Goal: Check status: Verify the current state of an ongoing process or item

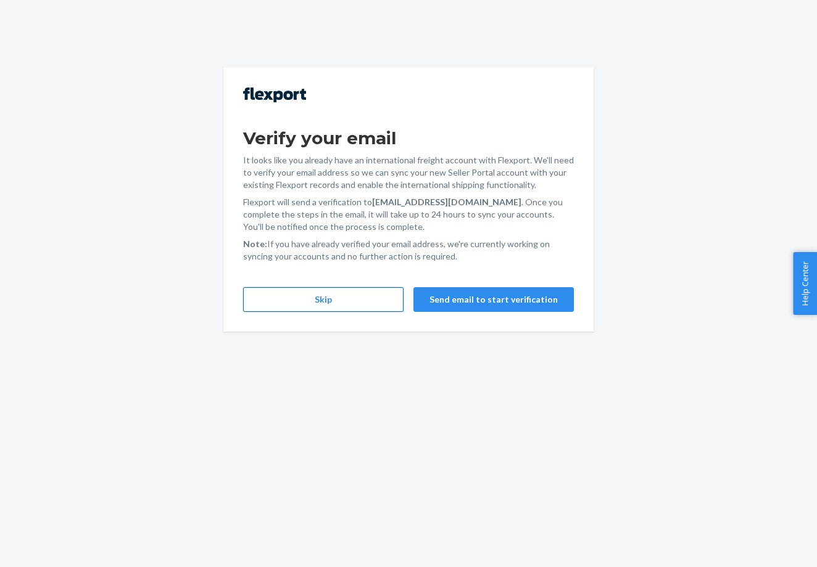
click at [348, 302] on button "Skip" at bounding box center [323, 299] width 160 height 25
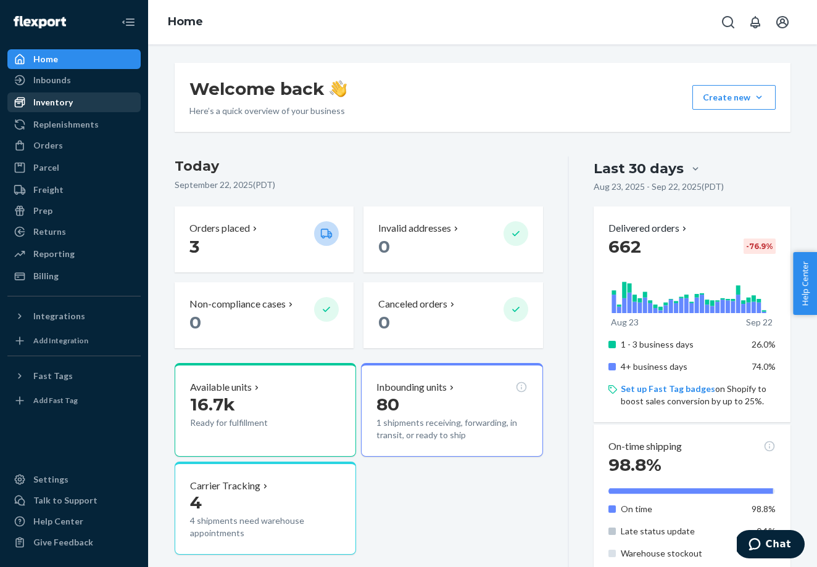
click at [93, 97] on div "Inventory" at bounding box center [74, 102] width 131 height 17
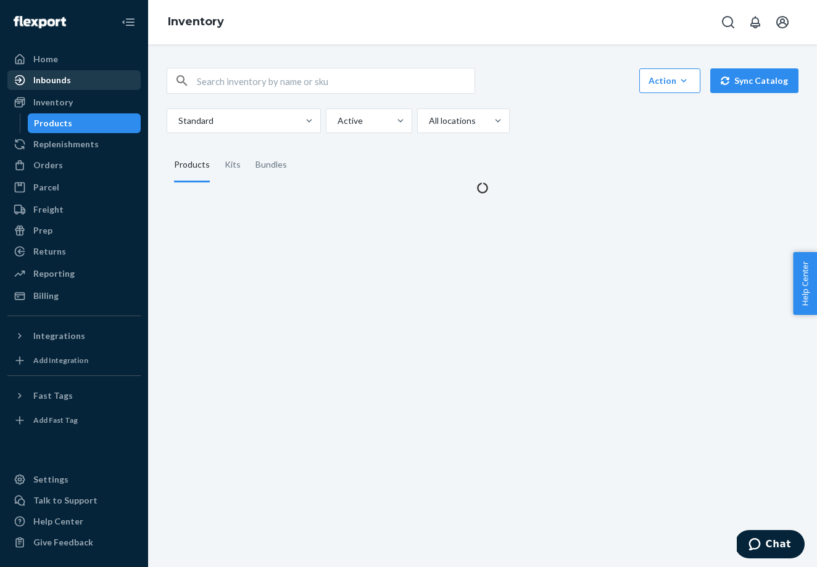
click at [84, 83] on div "Inbounds" at bounding box center [74, 80] width 131 height 17
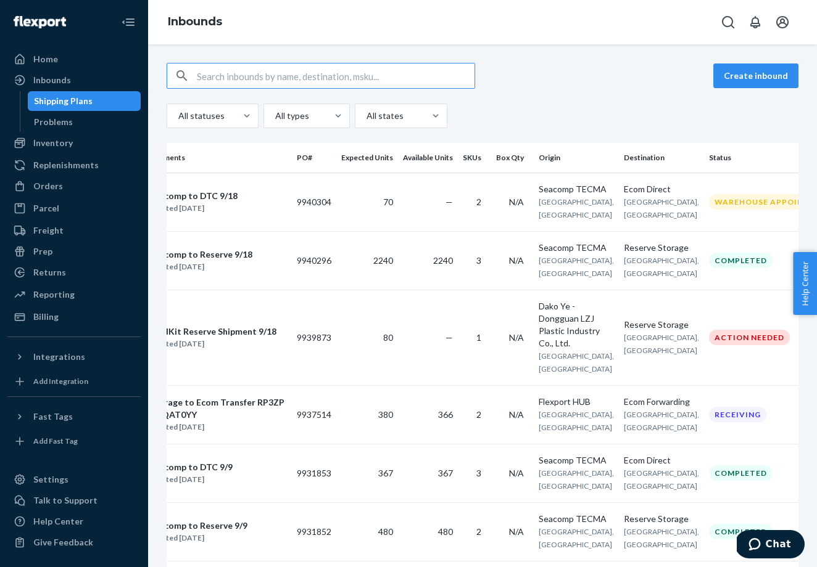
scroll to position [0, 47]
click at [335, 367] on td "9939873" at bounding box center [314, 338] width 44 height 96
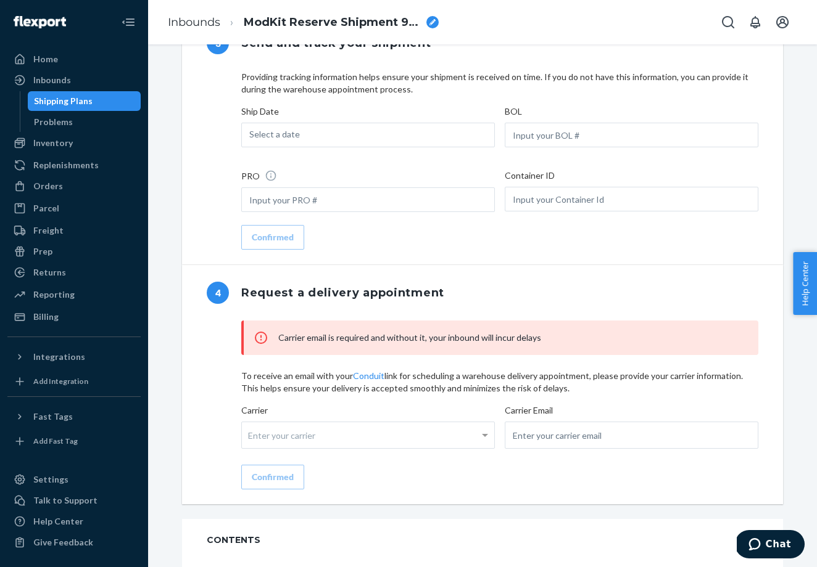
scroll to position [1036, 0]
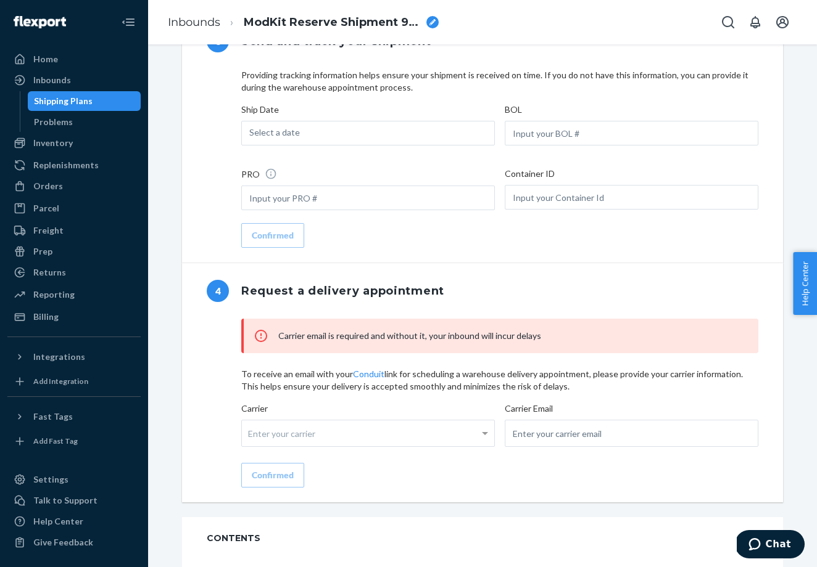
click at [422, 435] on div "Enter your carrier" at bounding box center [368, 434] width 252 height 26
click at [251, 435] on input "Carrier Enter your carrier" at bounding box center [249, 434] width 3 height 23
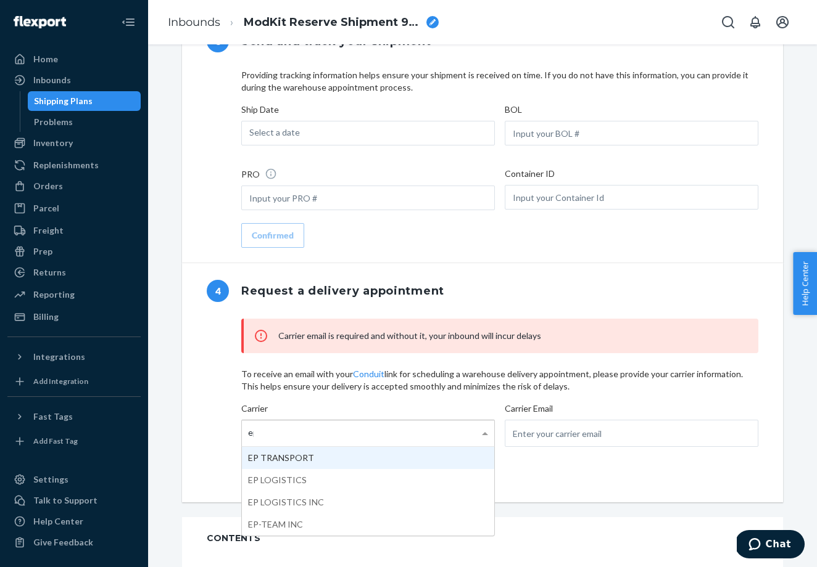
type input "e"
type input "l"
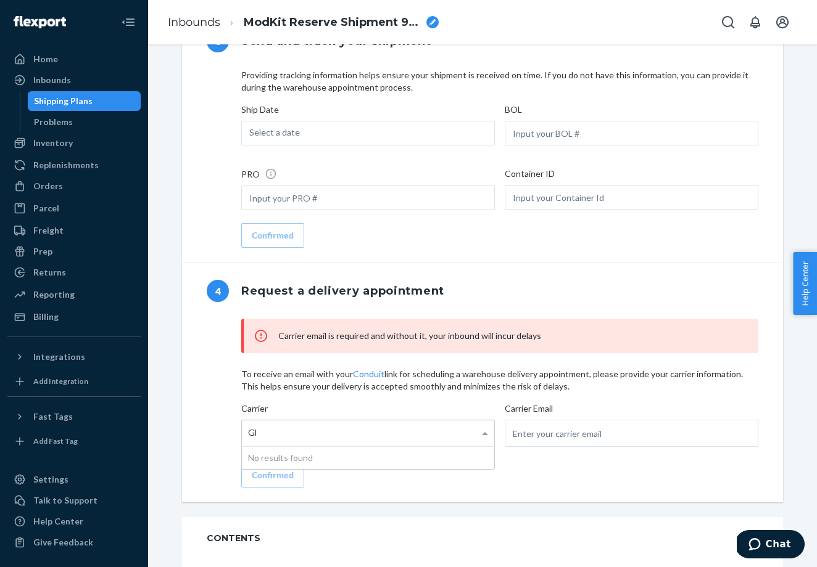
type input "G"
click at [540, 438] on input "email" at bounding box center [632, 433] width 254 height 27
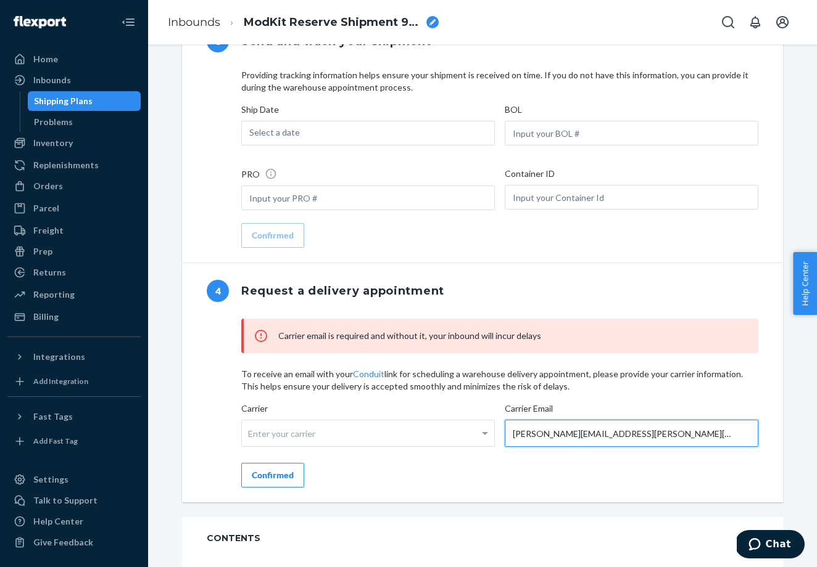
type input "[PERSON_NAME][EMAIL_ADDRESS][PERSON_NAME][DOMAIN_NAME]"
click at [261, 481] on div "Confirmed" at bounding box center [273, 475] width 42 height 12
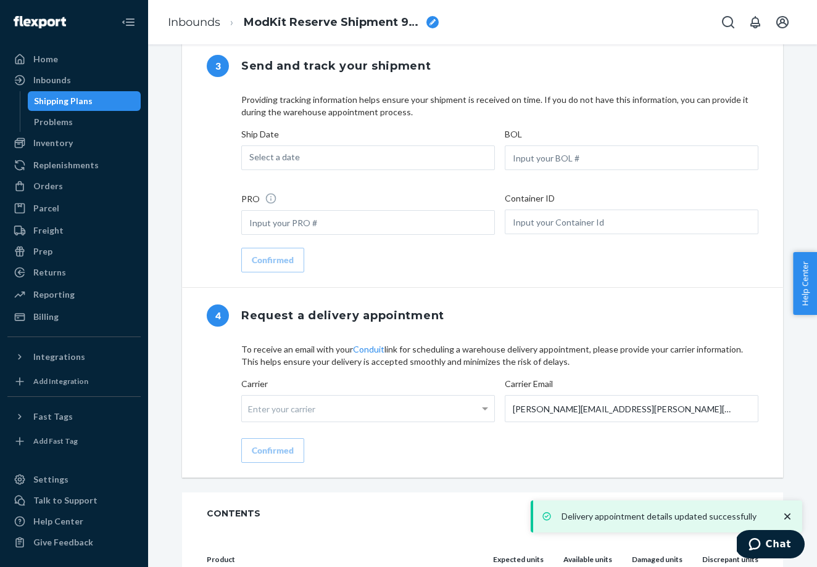
scroll to position [1077, 0]
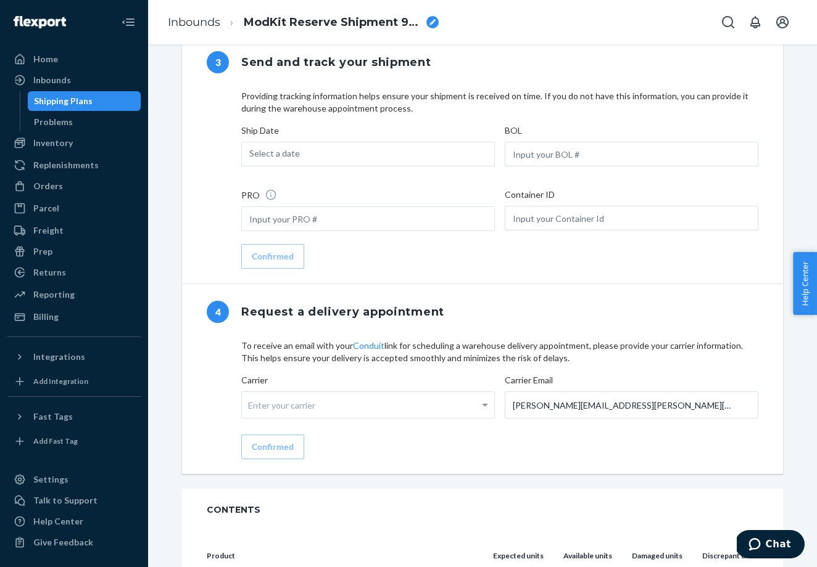
click at [54, 107] on div "Shipping Plans" at bounding box center [63, 101] width 59 height 12
